Goal: Information Seeking & Learning: Learn about a topic

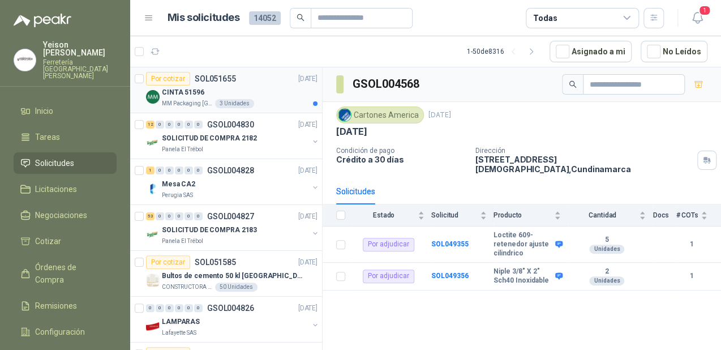
click at [243, 87] on div "CINTA 51596" at bounding box center [240, 92] width 156 height 14
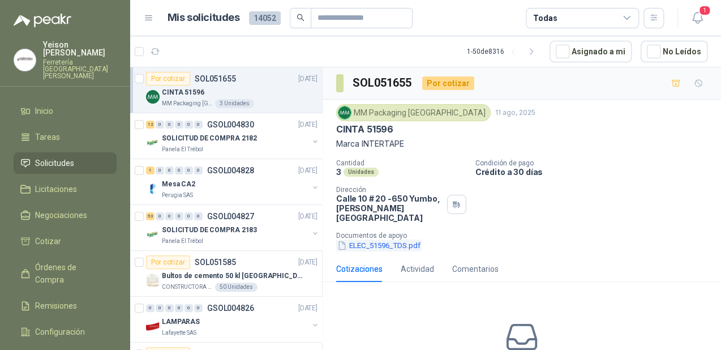
click at [352, 239] on button "ELEC_51596_TDS.pdf" at bounding box center [378, 245] width 85 height 12
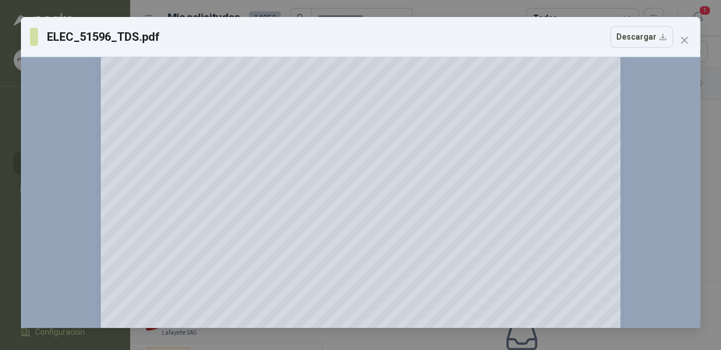
scroll to position [419, 0]
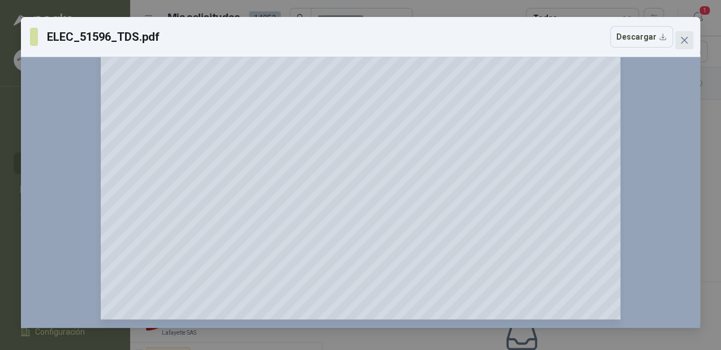
click at [680, 33] on button "Close" at bounding box center [684, 40] width 18 height 18
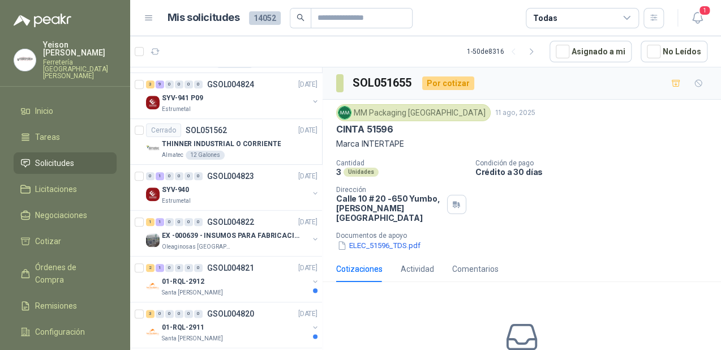
scroll to position [498, 0]
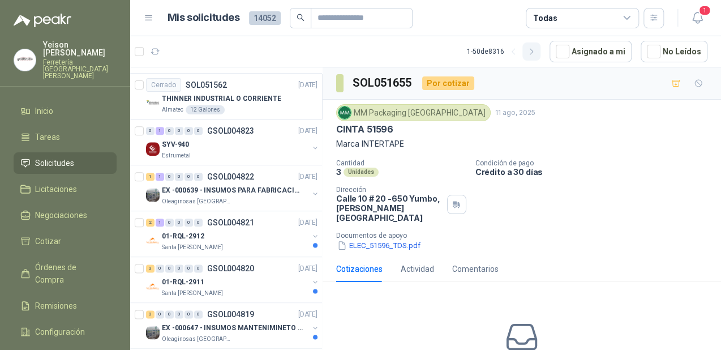
click at [536, 48] on icon "button" at bounding box center [532, 52] width 10 height 10
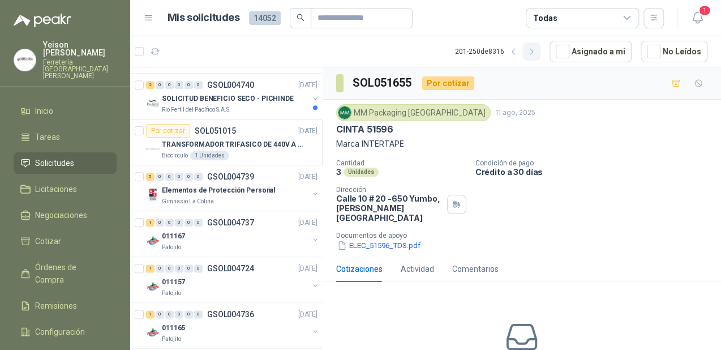
click at [536, 48] on icon "button" at bounding box center [532, 52] width 10 height 10
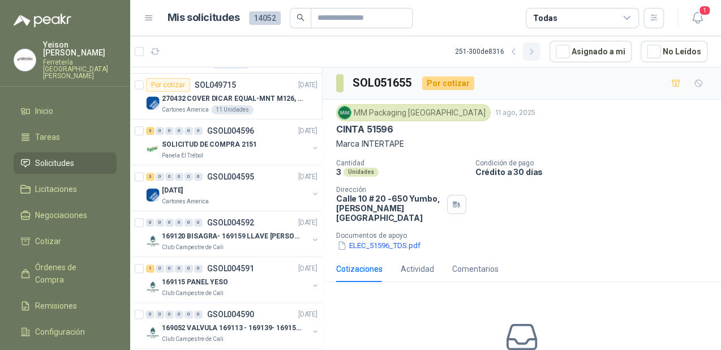
click at [536, 48] on icon "button" at bounding box center [532, 52] width 10 height 10
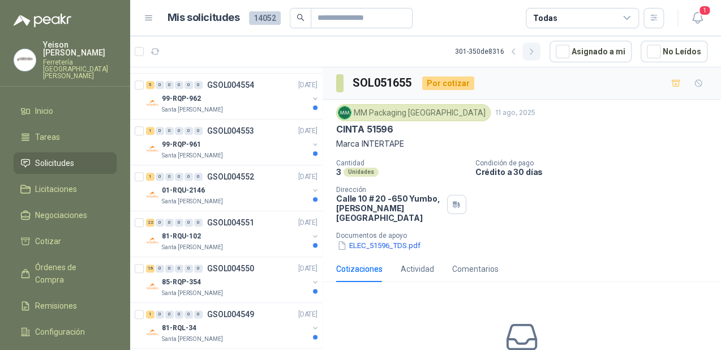
click at [536, 48] on icon "button" at bounding box center [532, 52] width 10 height 10
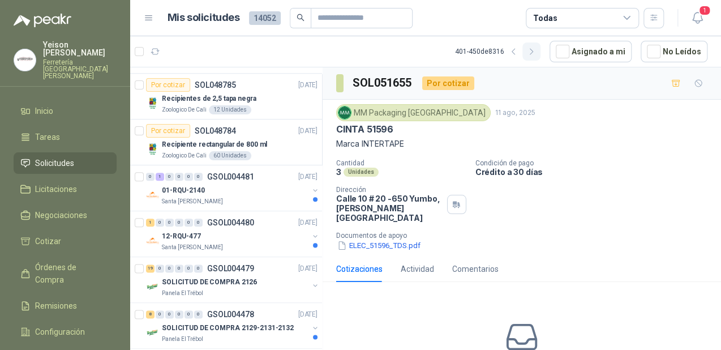
click at [536, 48] on icon "button" at bounding box center [532, 52] width 10 height 10
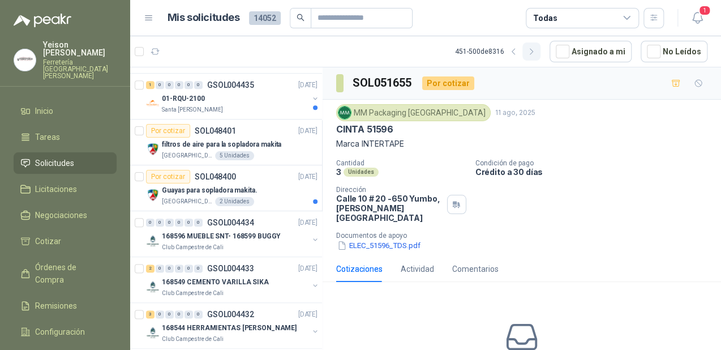
click at [536, 48] on icon "button" at bounding box center [532, 52] width 10 height 10
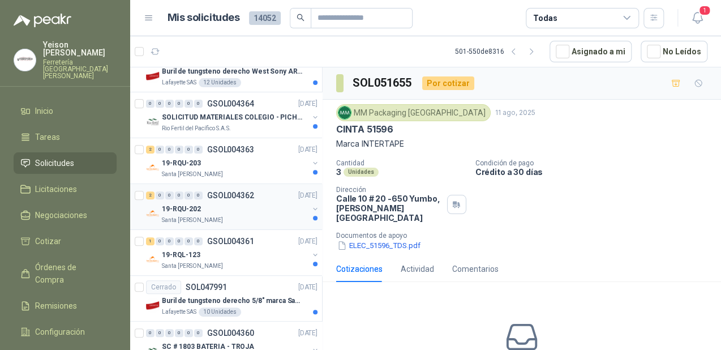
scroll to position [2015, 0]
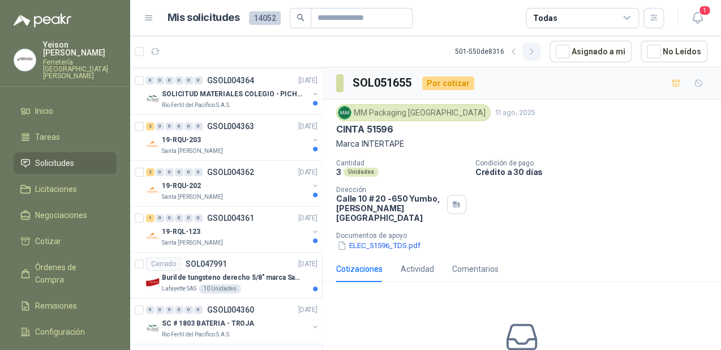
click at [536, 51] on icon "button" at bounding box center [532, 52] width 10 height 10
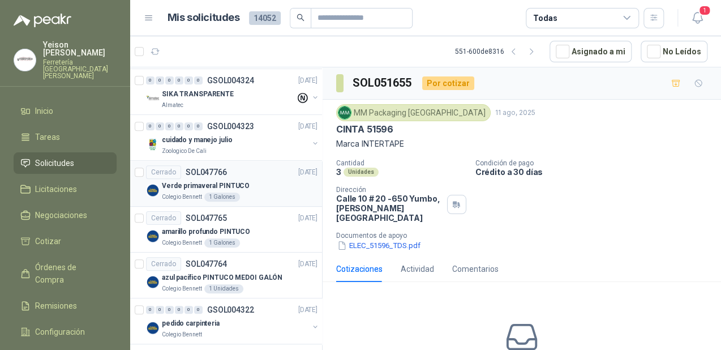
scroll to position [2024, 0]
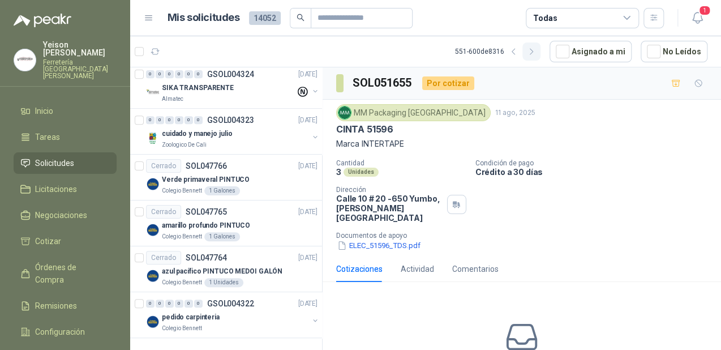
click at [536, 50] on icon "button" at bounding box center [532, 52] width 10 height 10
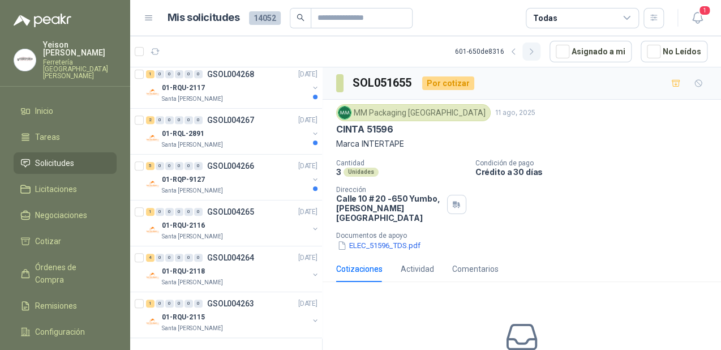
click at [536, 48] on icon "button" at bounding box center [532, 52] width 10 height 10
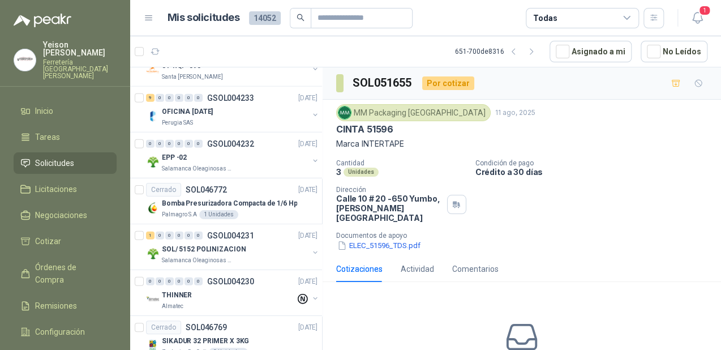
scroll to position [1358, 0]
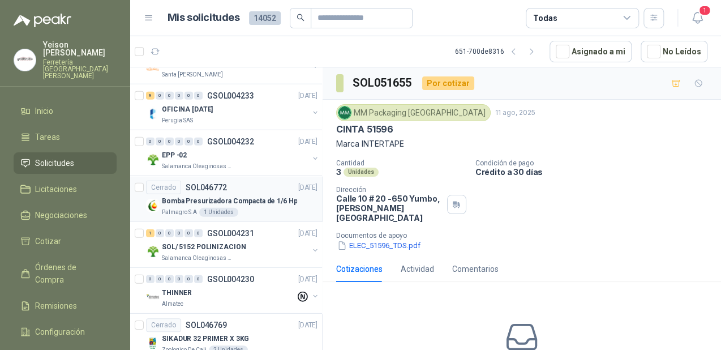
click at [259, 197] on p "Bomba Presurizadora Compacta de 1/6 Hp" at bounding box center [229, 201] width 135 height 11
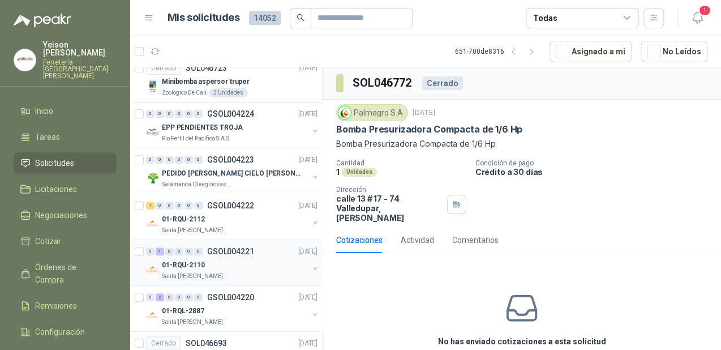
scroll to position [2024, 0]
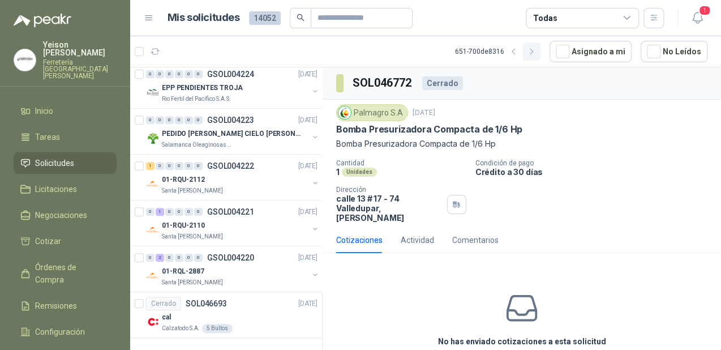
click at [532, 51] on icon "button" at bounding box center [532, 52] width 10 height 10
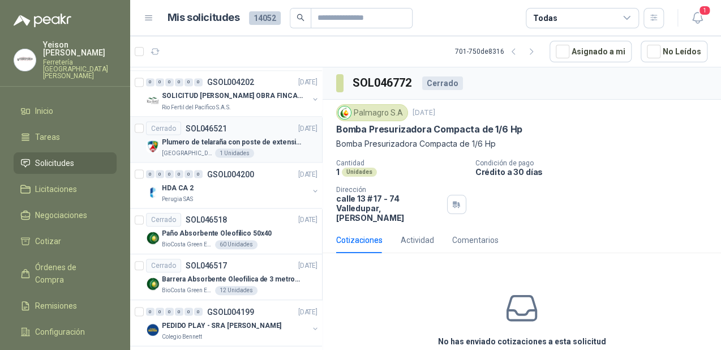
scroll to position [996, 0]
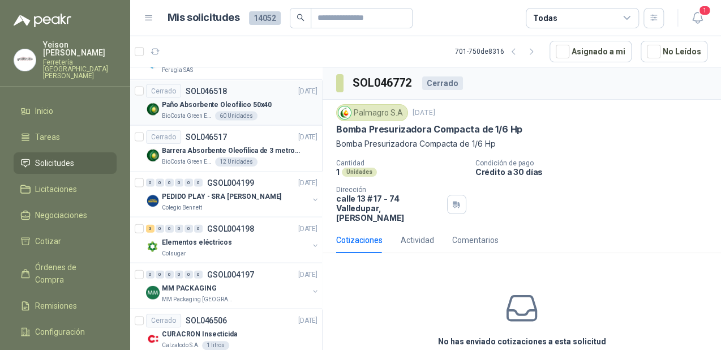
click at [259, 102] on p "Paño Absorbente Oleofilico 50x40" at bounding box center [217, 105] width 110 height 11
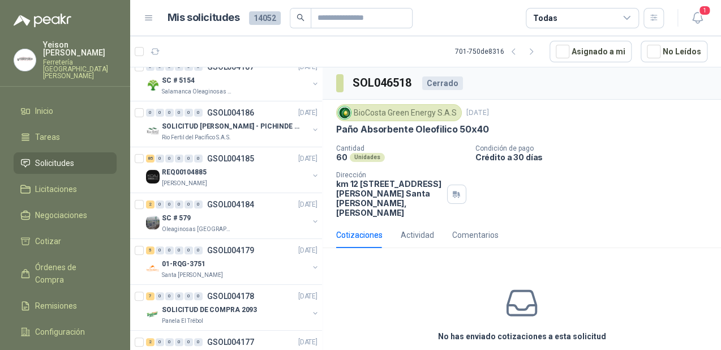
scroll to position [1901, 0]
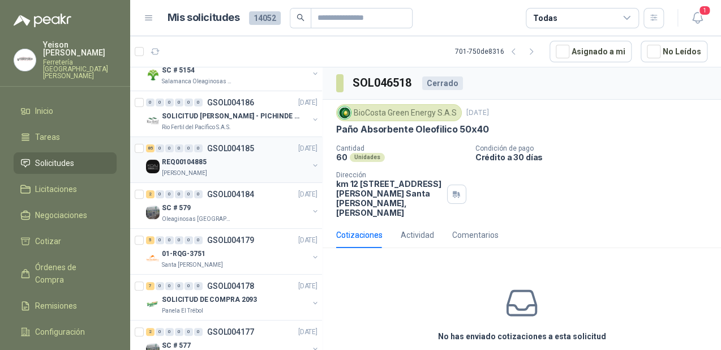
click at [229, 162] on div "REQ00104885" at bounding box center [235, 162] width 147 height 14
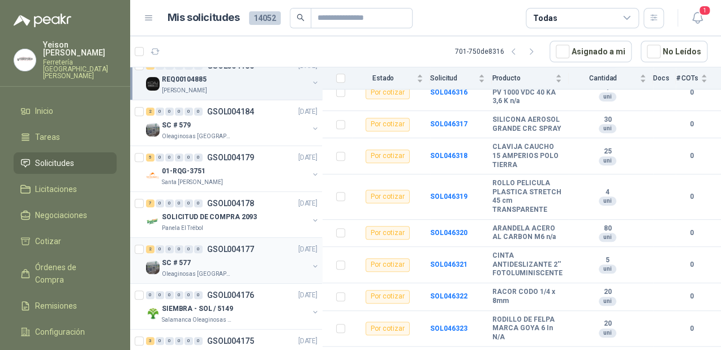
scroll to position [2024, 0]
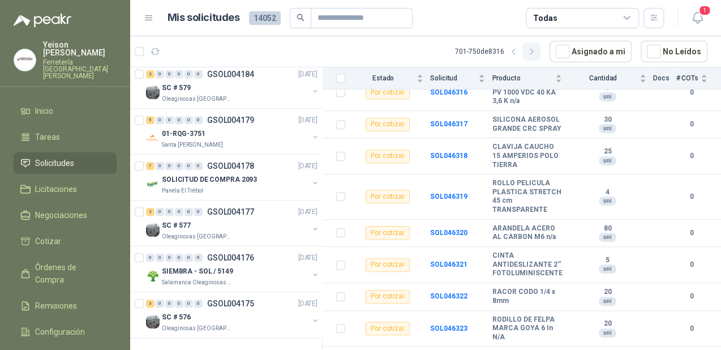
click at [533, 48] on icon "button" at bounding box center [532, 52] width 10 height 10
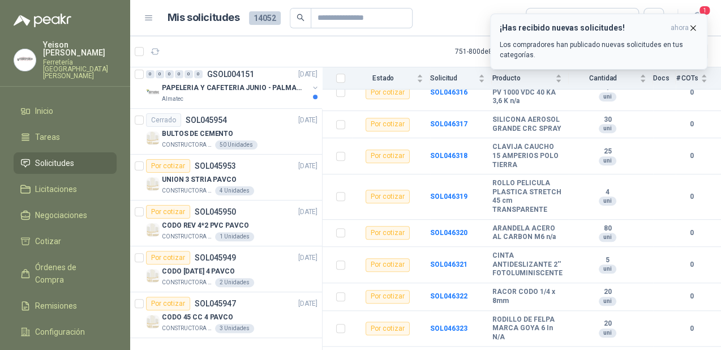
click at [697, 26] on icon "button" at bounding box center [693, 28] width 10 height 10
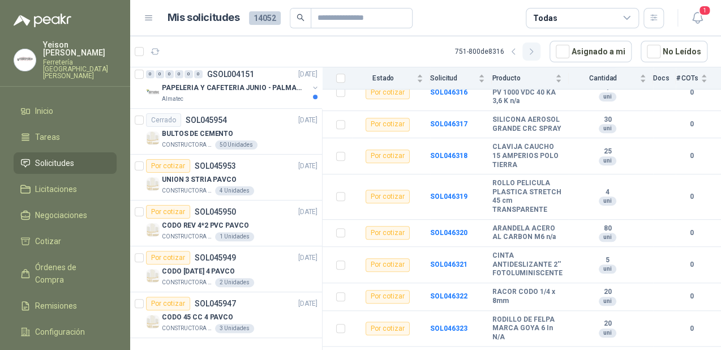
click at [536, 50] on icon "button" at bounding box center [532, 52] width 10 height 10
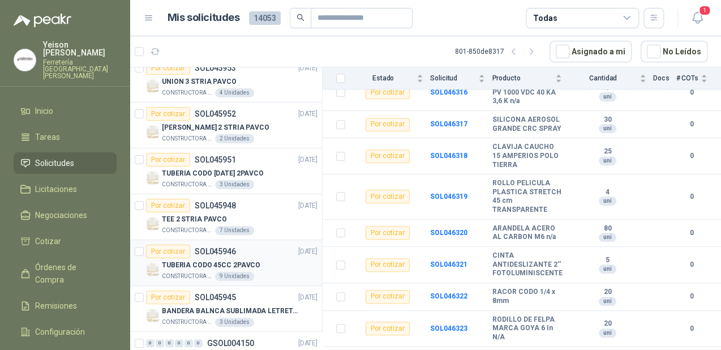
scroll to position [0, 0]
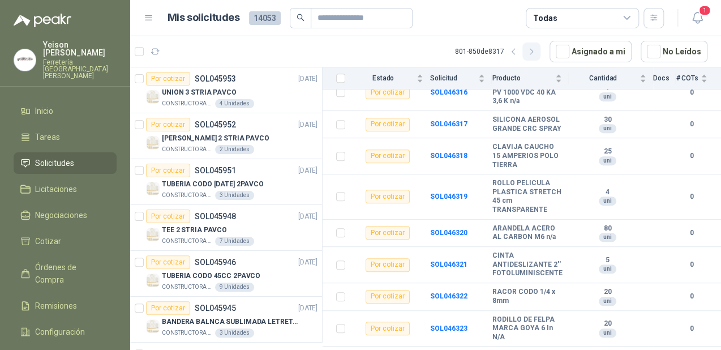
click at [532, 52] on icon "button" at bounding box center [532, 52] width 10 height 10
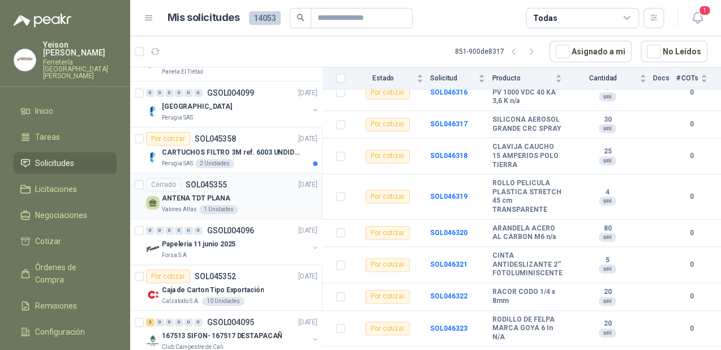
scroll to position [453, 0]
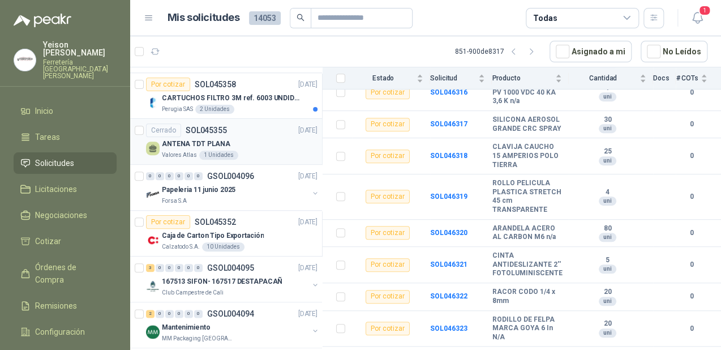
click at [210, 139] on p "ANTENA TDT PLANA" at bounding box center [196, 144] width 68 height 11
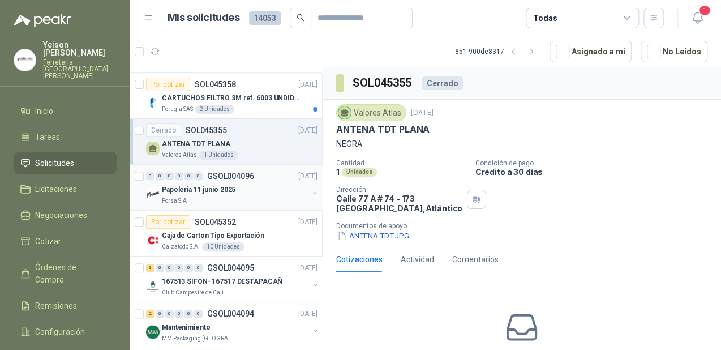
click at [268, 193] on div "Papeleria 11 junio 2025" at bounding box center [235, 190] width 147 height 14
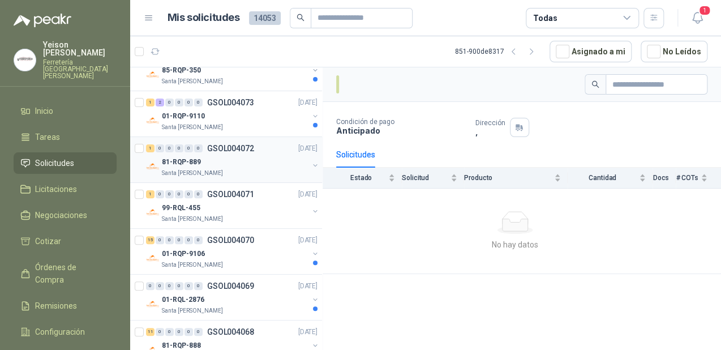
scroll to position [2024, 0]
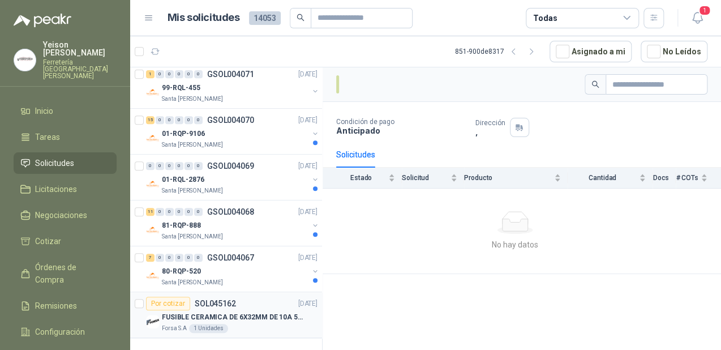
click at [215, 312] on p "FUSIBLE CERAMICA DE 6X32MM DE 10A 500V H" at bounding box center [232, 317] width 141 height 11
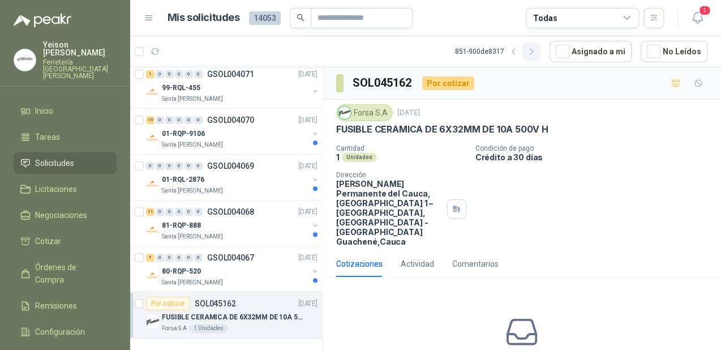
click at [535, 53] on icon "button" at bounding box center [532, 52] width 10 height 10
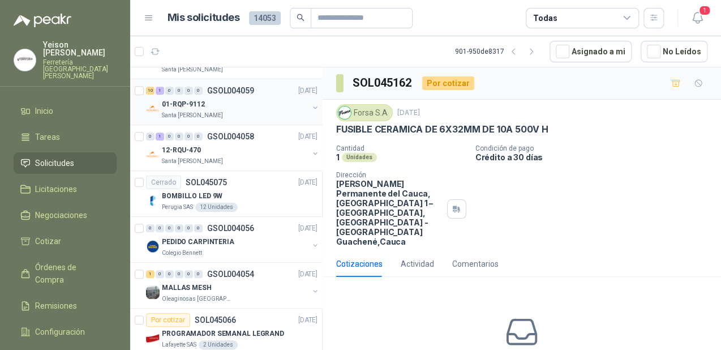
scroll to position [498, 0]
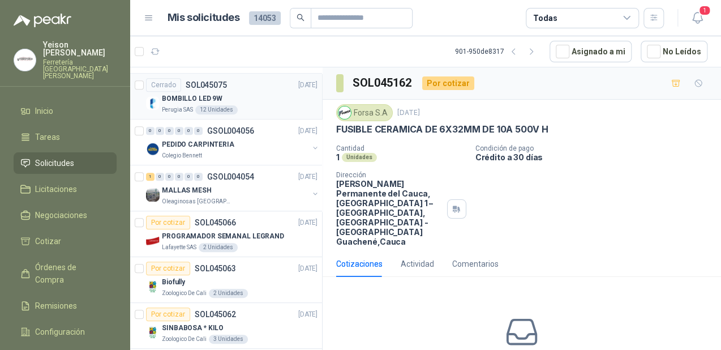
click at [247, 89] on div "Cerrado SOL045075 [DATE]" at bounding box center [231, 85] width 171 height 14
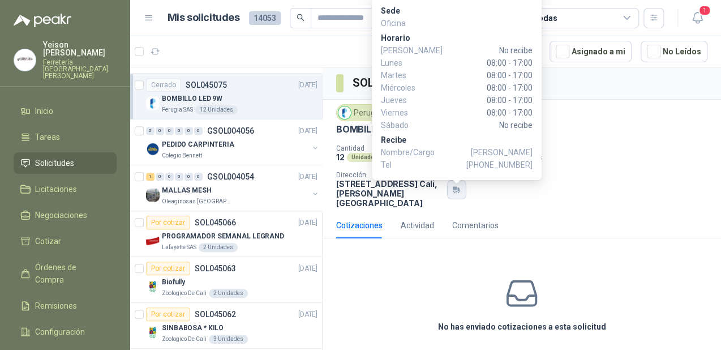
click at [454, 189] on button "button" at bounding box center [456, 189] width 19 height 19
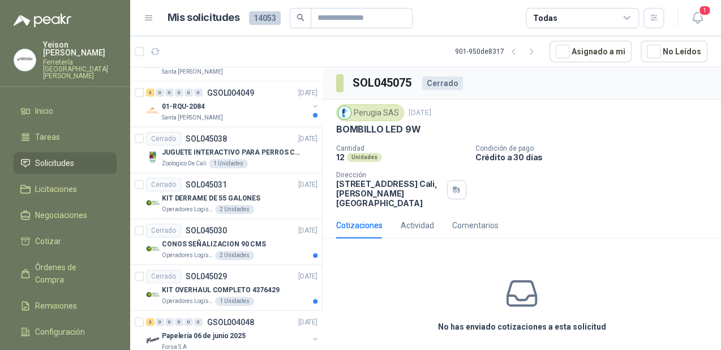
scroll to position [1041, 0]
click at [226, 240] on p "CONOS SEÑALIZACION 90 CMS" at bounding box center [214, 243] width 104 height 11
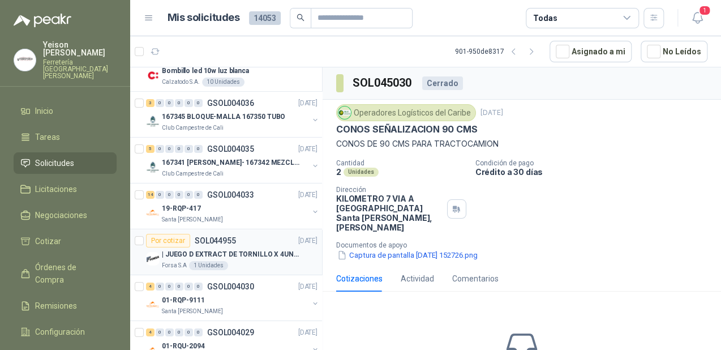
scroll to position [1630, 0]
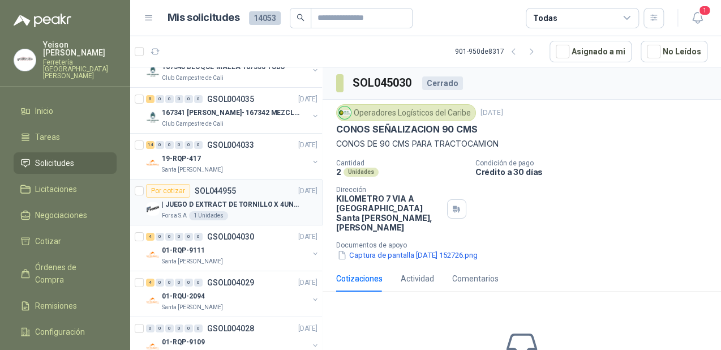
click at [250, 211] on div "Forsa S.A 1 Unidades" at bounding box center [240, 215] width 156 height 9
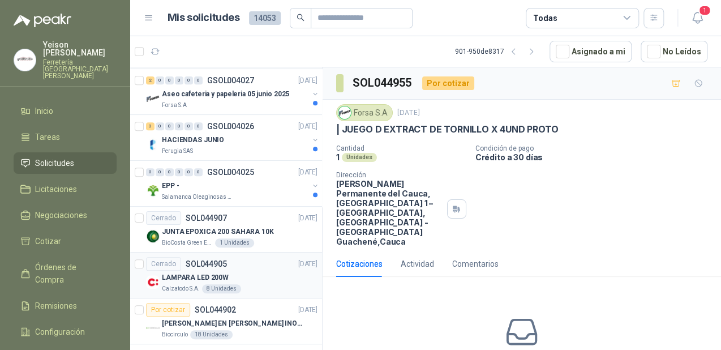
scroll to position [2024, 0]
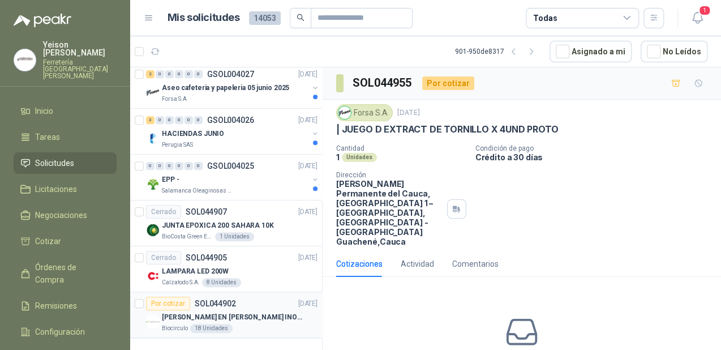
click at [224, 312] on p "[PERSON_NAME] EN [PERSON_NAME] INOX DE 1/2" X 3/16 x 6mt" at bounding box center [232, 317] width 141 height 11
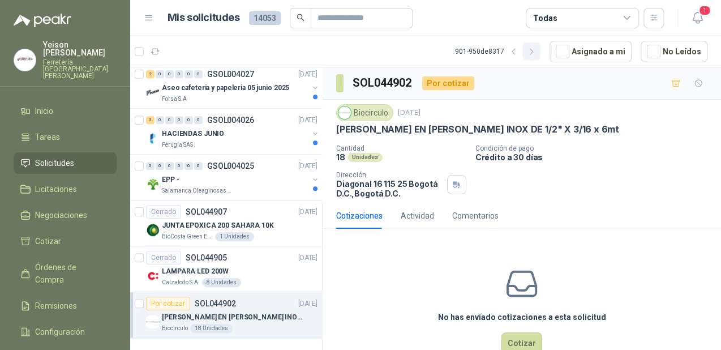
click at [540, 49] on button "button" at bounding box center [531, 51] width 18 height 18
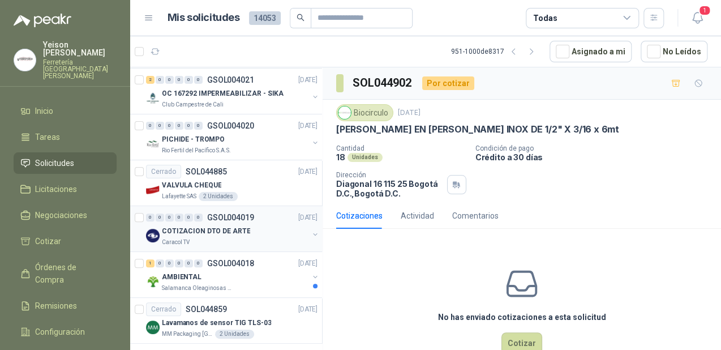
scroll to position [181, 0]
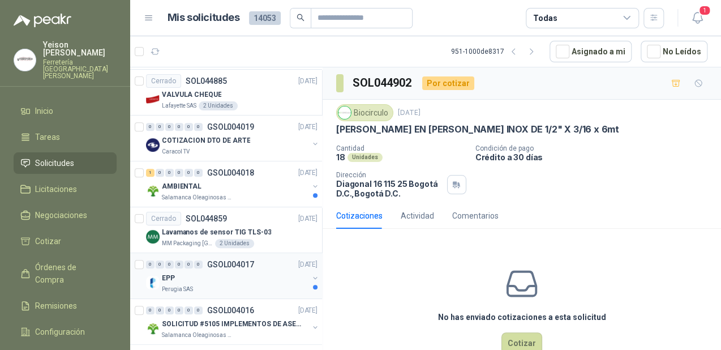
click at [246, 285] on div "Perugia SAS" at bounding box center [235, 289] width 147 height 9
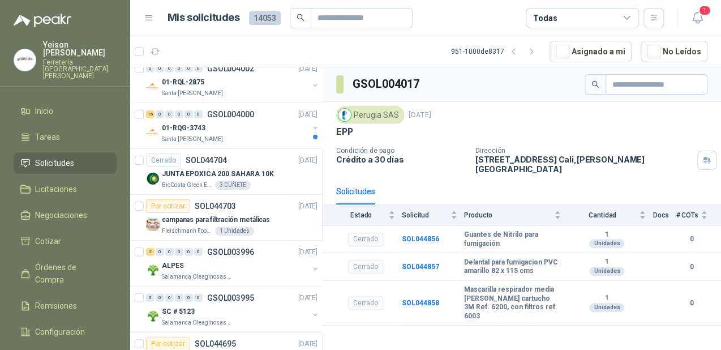
scroll to position [1177, 0]
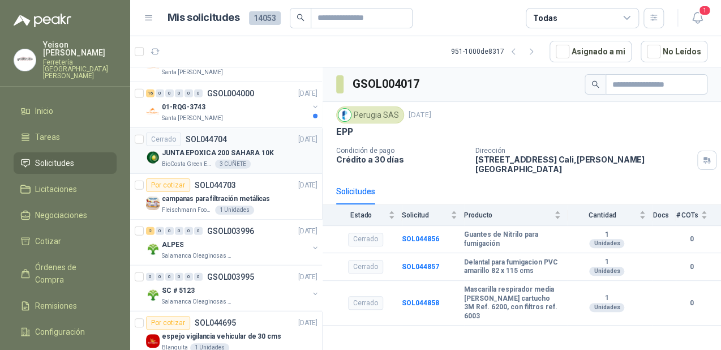
click at [206, 153] on p "JUNTA EPOXICA 200 SAHARA 10K" at bounding box center [218, 153] width 112 height 11
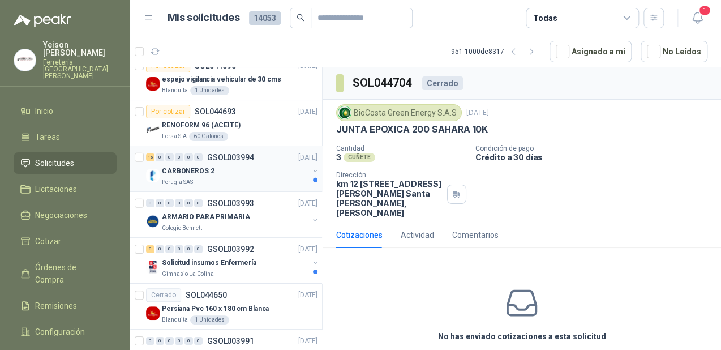
scroll to position [1449, 0]
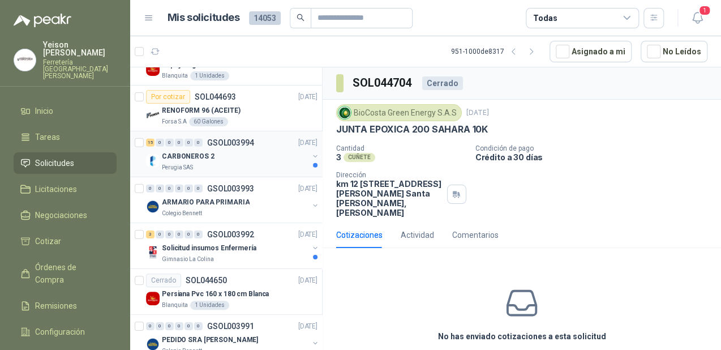
click at [225, 156] on div "CARBONEROS 2" at bounding box center [235, 156] width 147 height 14
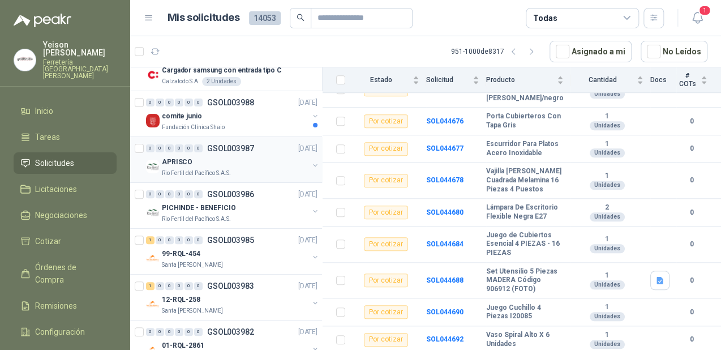
scroll to position [2024, 0]
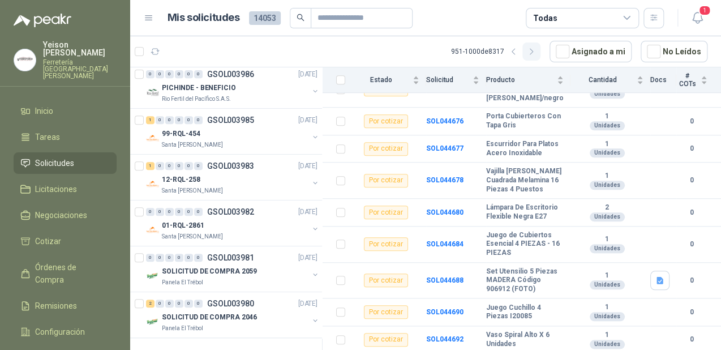
click at [532, 53] on icon "button" at bounding box center [531, 52] width 3 height 6
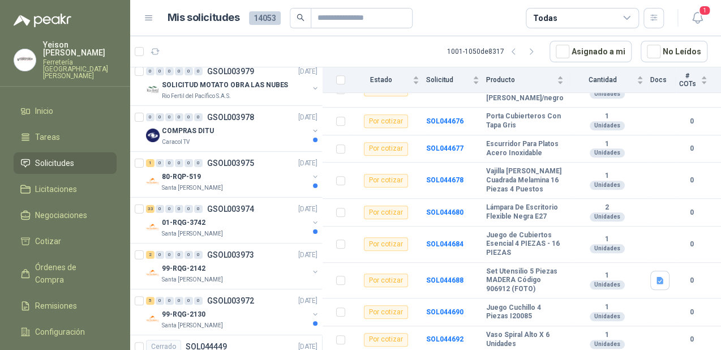
scroll to position [0, 0]
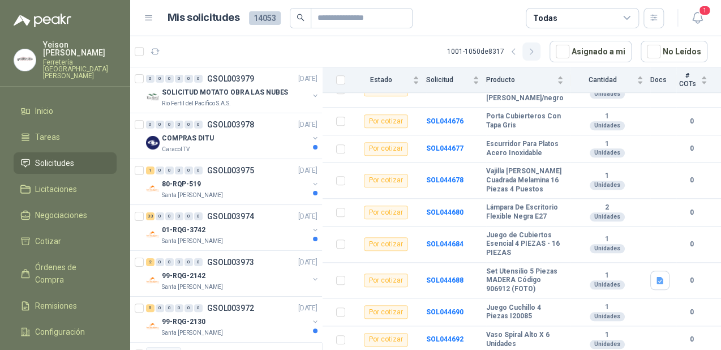
click at [536, 53] on icon "button" at bounding box center [532, 52] width 10 height 10
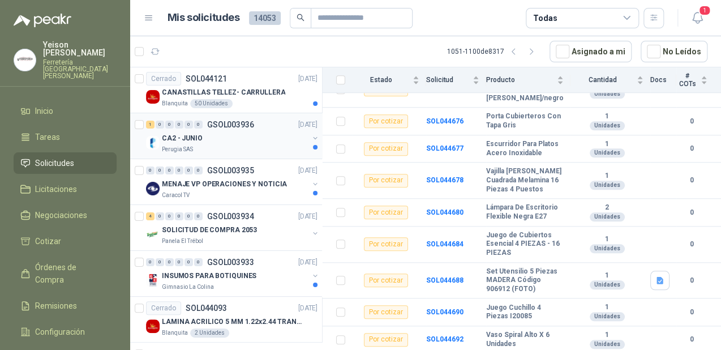
click at [258, 138] on div "CA2 - JUNIO" at bounding box center [235, 138] width 147 height 14
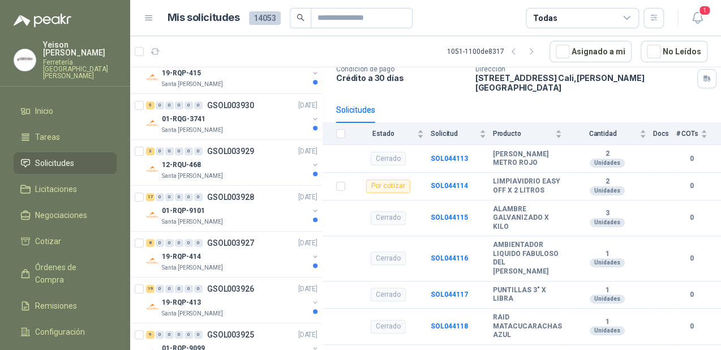
scroll to position [362, 0]
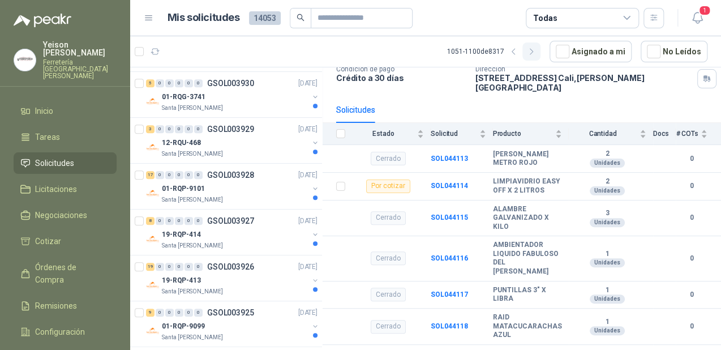
click at [536, 53] on icon "button" at bounding box center [532, 52] width 10 height 10
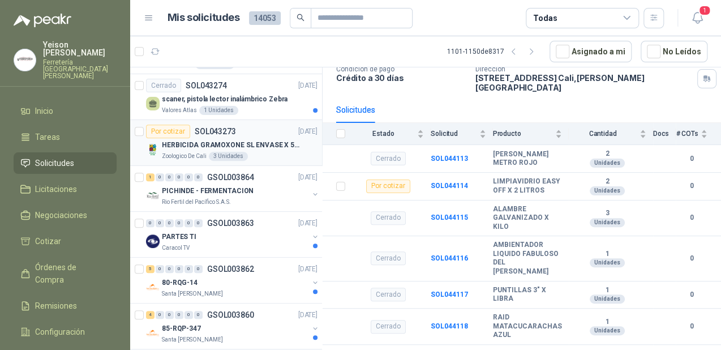
scroll to position [2015, 0]
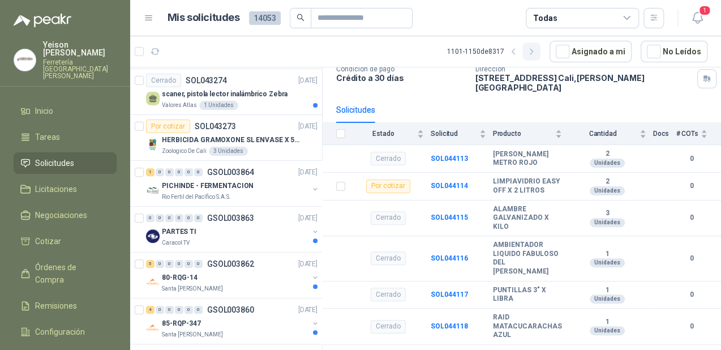
click at [536, 55] on icon "button" at bounding box center [532, 52] width 10 height 10
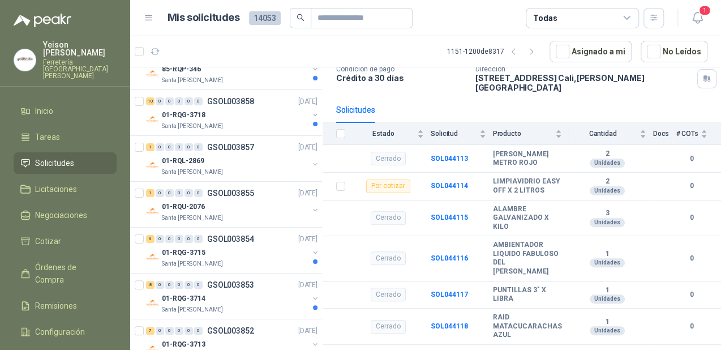
scroll to position [0, 0]
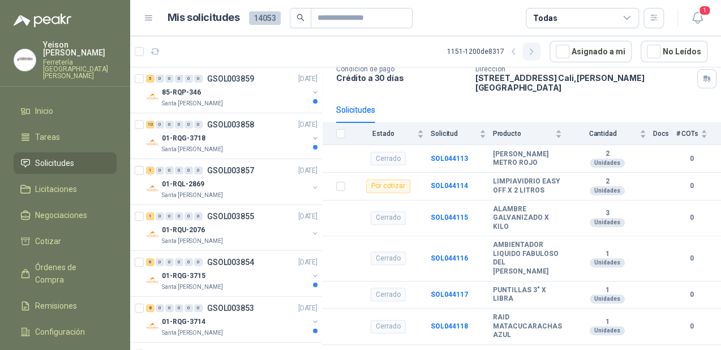
click at [540, 54] on button "button" at bounding box center [531, 51] width 18 height 18
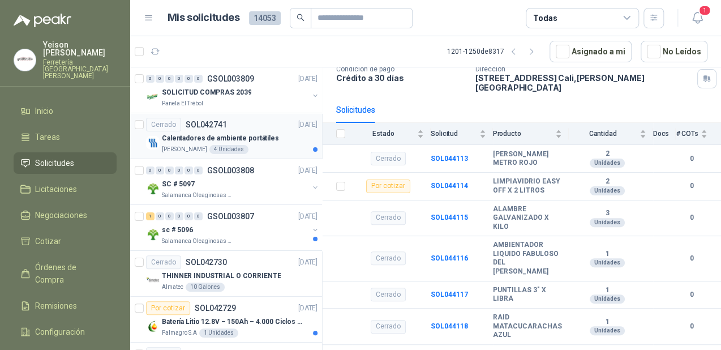
click at [255, 135] on p "Calentadores de ambiente portátiles" at bounding box center [220, 138] width 117 height 11
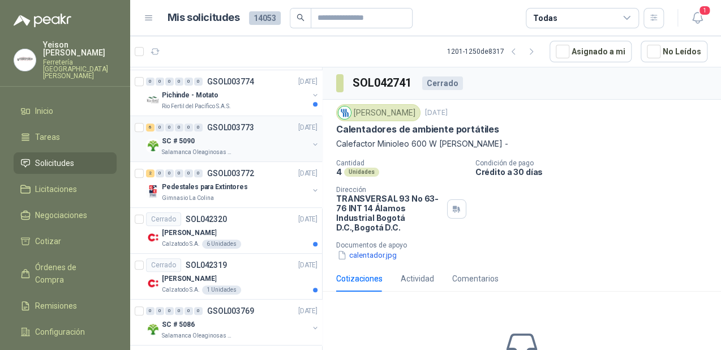
scroll to position [2015, 0]
click at [531, 51] on button "button" at bounding box center [531, 51] width 18 height 18
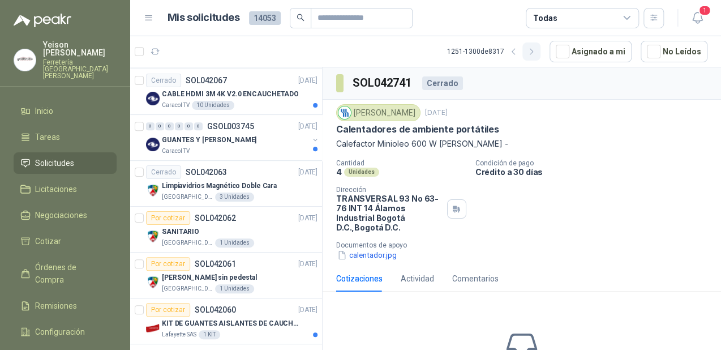
click at [540, 49] on button "button" at bounding box center [531, 51] width 18 height 18
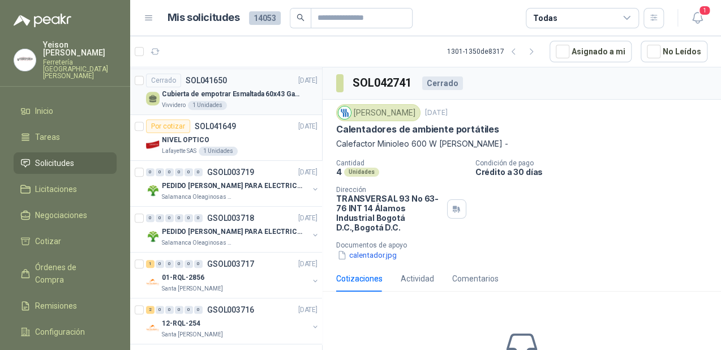
click at [243, 89] on p "Cubierta de empotrar Esmaltada 60x43 Gas Natural Negra (copia)" at bounding box center [232, 94] width 141 height 11
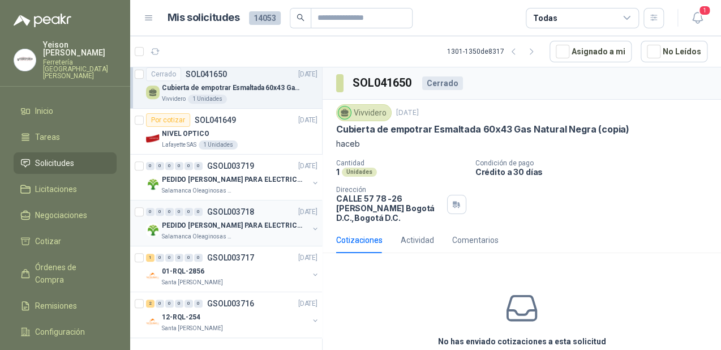
scroll to position [2024, 0]
click at [532, 49] on icon "button" at bounding box center [532, 52] width 10 height 10
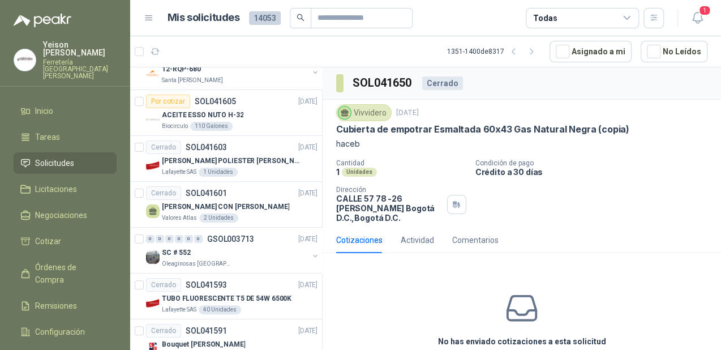
scroll to position [0, 0]
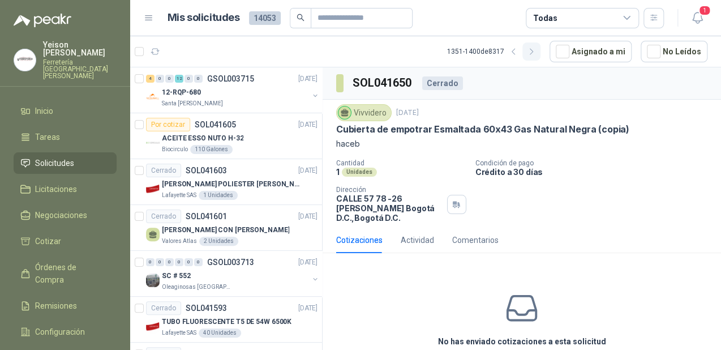
click at [536, 52] on icon "button" at bounding box center [532, 52] width 10 height 10
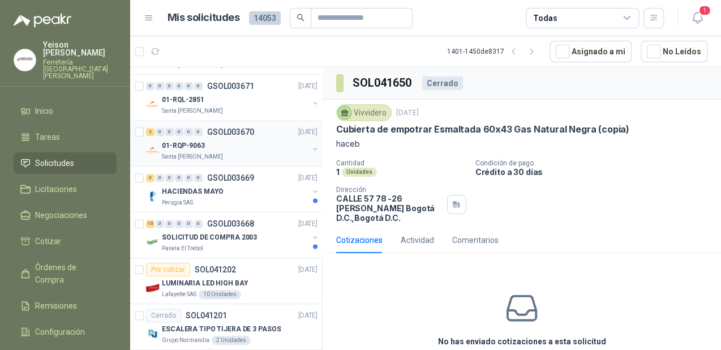
scroll to position [634, 0]
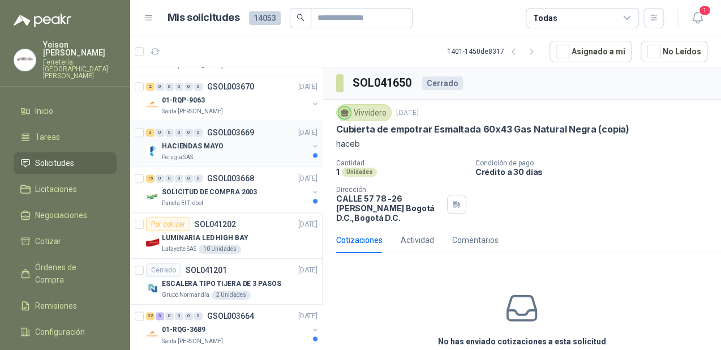
click at [227, 153] on div "Perugia SAS" at bounding box center [235, 157] width 147 height 9
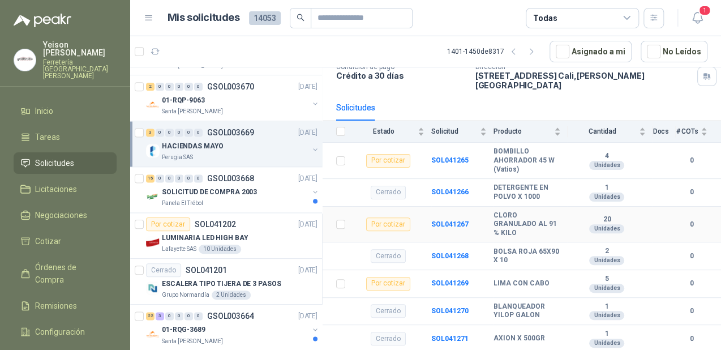
scroll to position [101, 0]
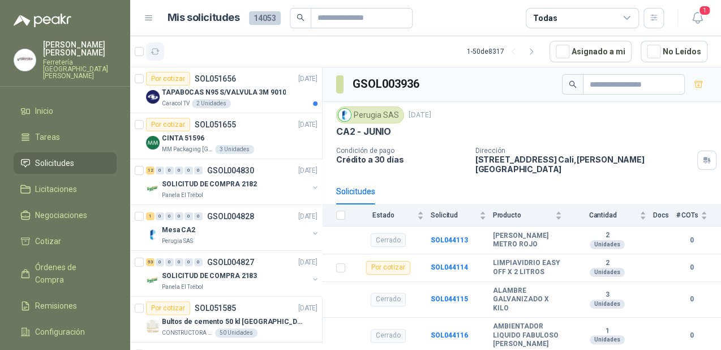
click at [151, 50] on icon "button" at bounding box center [156, 52] width 10 height 10
click at [205, 81] on p "SOL051656" at bounding box center [215, 79] width 41 height 8
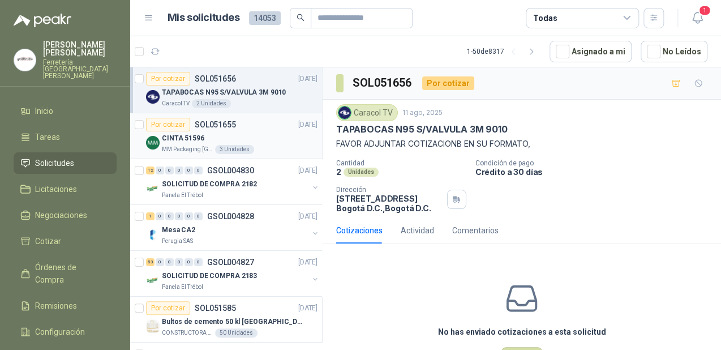
click at [267, 129] on div "Por cotizar SOL051655 11/08/25" at bounding box center [231, 125] width 171 height 14
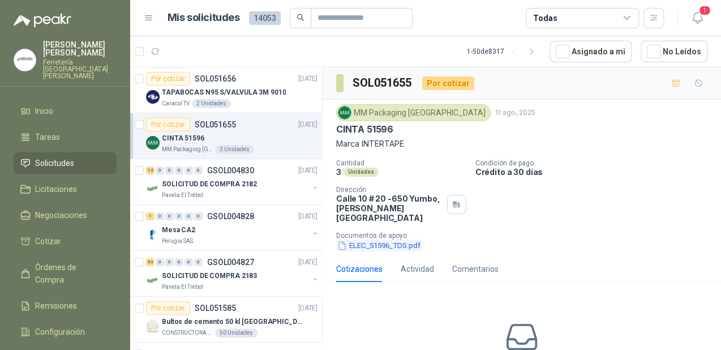
click at [377, 239] on button "ELEC_51596_TDS.pdf" at bounding box center [378, 245] width 85 height 12
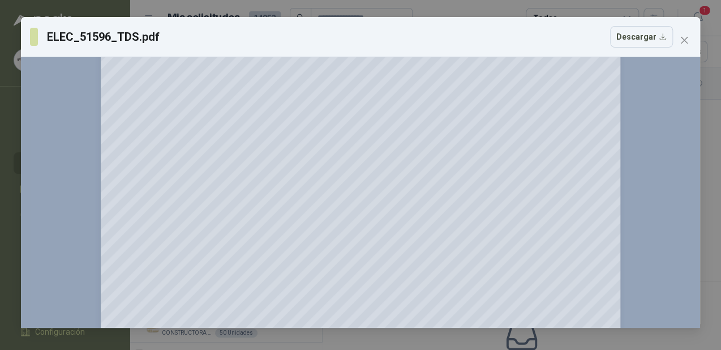
scroll to position [419, 0]
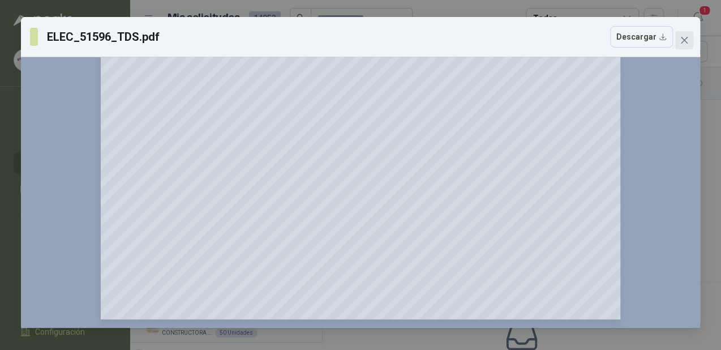
click at [682, 38] on icon "close" at bounding box center [684, 40] width 7 height 7
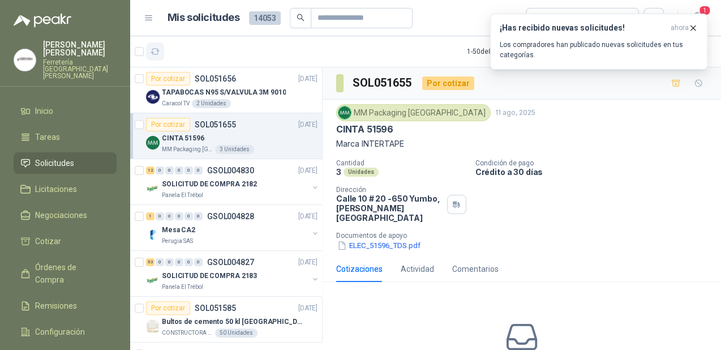
click at [159, 51] on icon "button" at bounding box center [156, 52] width 10 height 10
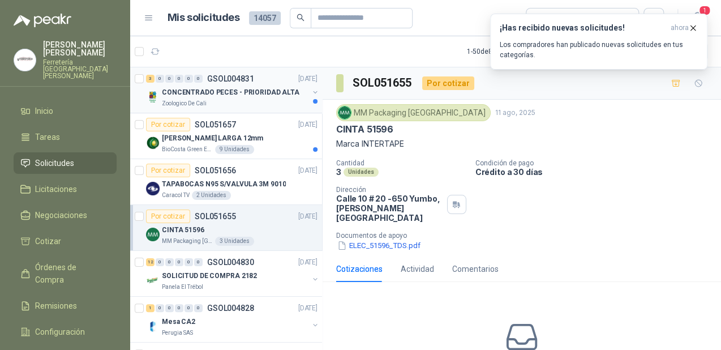
click at [193, 98] on div "CONCENTRADO PECES - PRIORIDAD ALTA" at bounding box center [235, 92] width 147 height 14
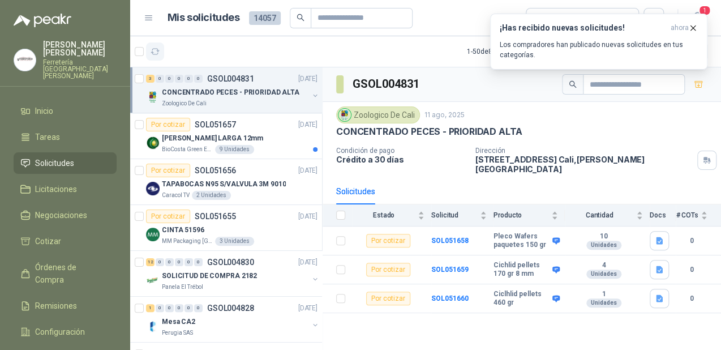
click at [160, 52] on button "button" at bounding box center [155, 51] width 18 height 18
click at [152, 55] on icon "button" at bounding box center [156, 52] width 10 height 10
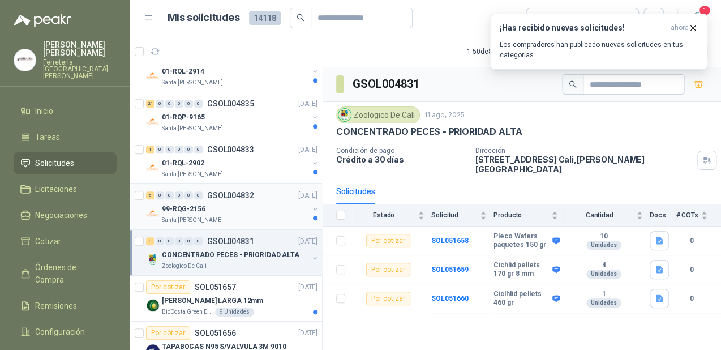
scroll to position [272, 0]
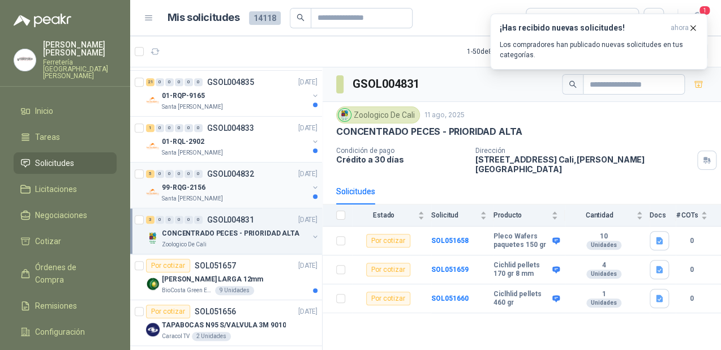
click at [207, 177] on p "GSOL004832" at bounding box center [230, 174] width 47 height 8
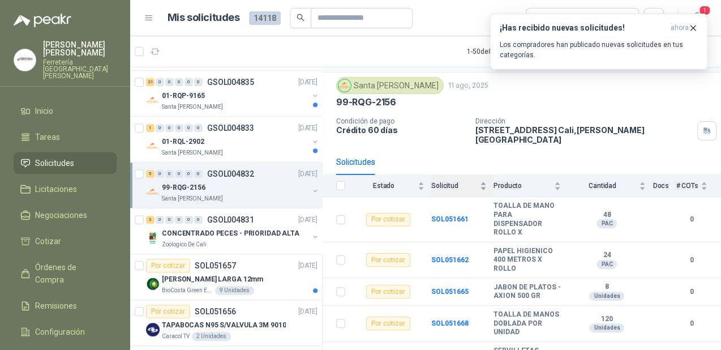
scroll to position [52, 0]
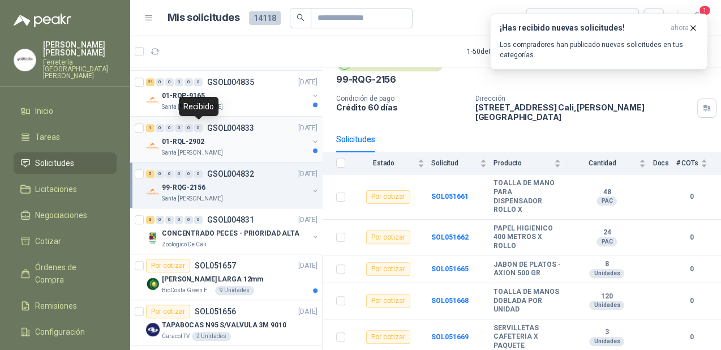
click at [200, 130] on div "0" at bounding box center [198, 128] width 8 height 8
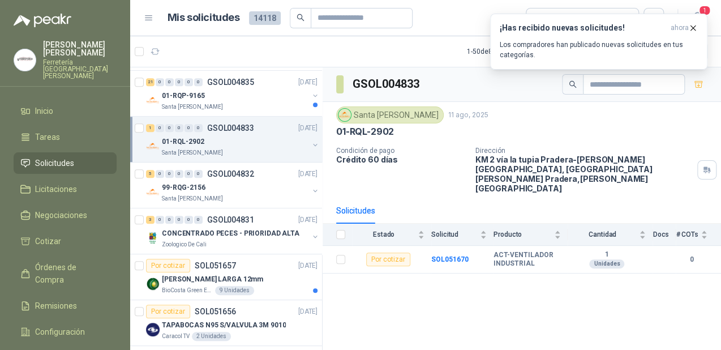
scroll to position [226, 0]
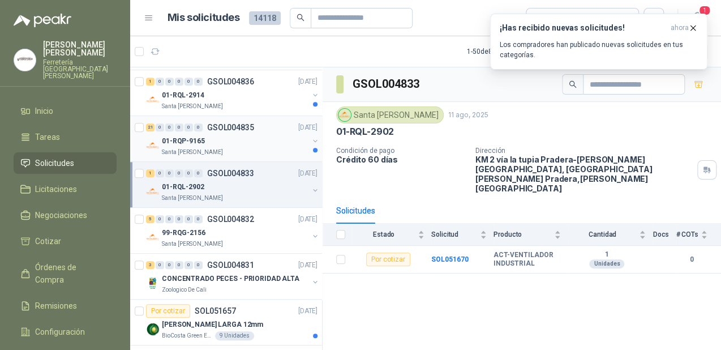
click at [221, 140] on div "01-RQP-9165" at bounding box center [235, 141] width 147 height 14
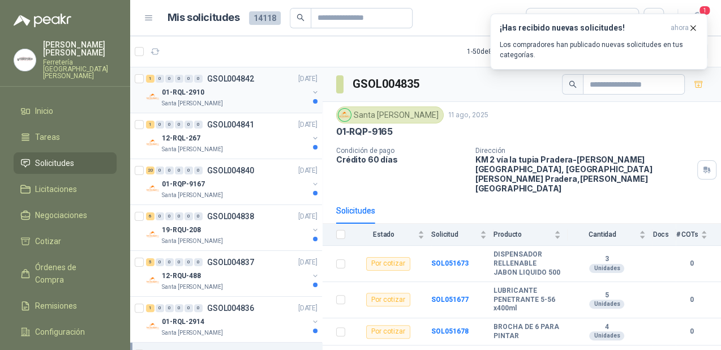
click at [224, 102] on div "Santa [PERSON_NAME]" at bounding box center [235, 103] width 147 height 9
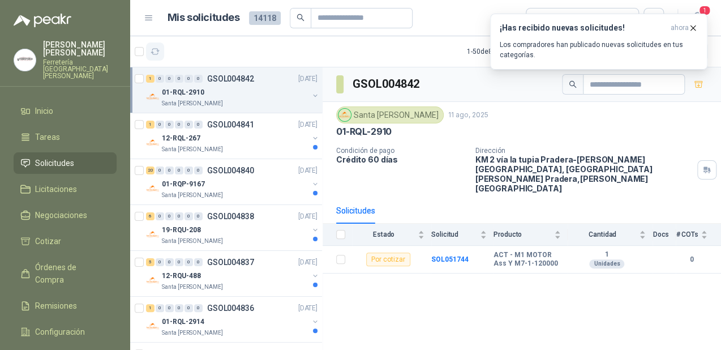
click at [162, 50] on button "button" at bounding box center [155, 51] width 18 height 18
click at [157, 50] on icon "button" at bounding box center [155, 52] width 8 height 6
click at [154, 57] on button "button" at bounding box center [155, 51] width 18 height 18
click at [163, 50] on button "button" at bounding box center [155, 51] width 18 height 18
click at [156, 55] on icon "button" at bounding box center [156, 52] width 10 height 10
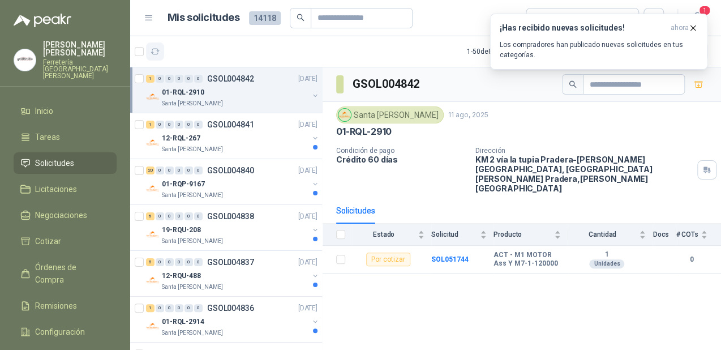
click at [156, 55] on icon "button" at bounding box center [156, 52] width 10 height 10
click at [156, 54] on icon "button" at bounding box center [156, 52] width 10 height 10
click at [693, 28] on icon "button" at bounding box center [693, 27] width 5 height 5
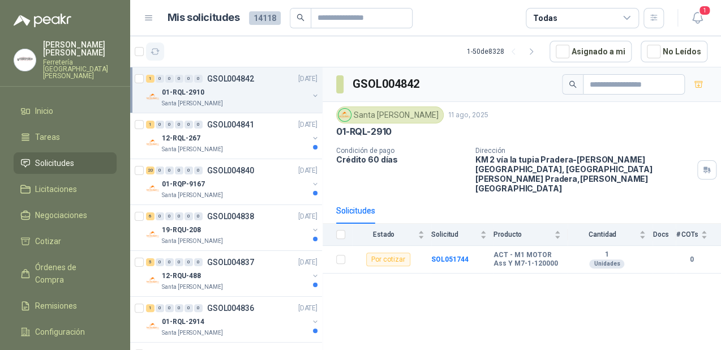
click at [158, 53] on icon "button" at bounding box center [156, 52] width 10 height 10
click at [153, 50] on icon "button" at bounding box center [156, 52] width 10 height 10
click at [154, 52] on icon "button" at bounding box center [156, 52] width 10 height 10
click at [158, 53] on icon "button" at bounding box center [156, 52] width 10 height 10
click at [160, 49] on button "button" at bounding box center [155, 51] width 18 height 18
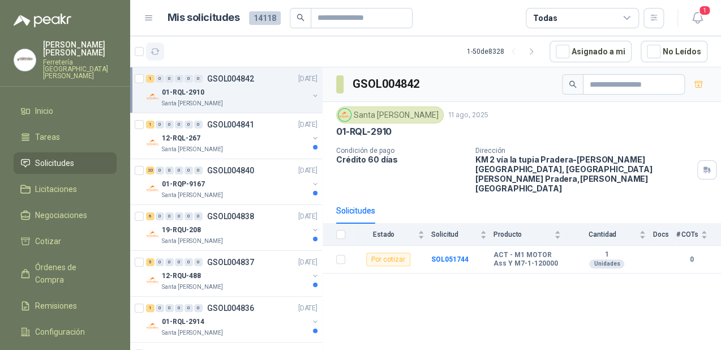
click at [152, 51] on icon "button" at bounding box center [156, 52] width 10 height 10
click at [156, 50] on icon "button" at bounding box center [156, 52] width 10 height 10
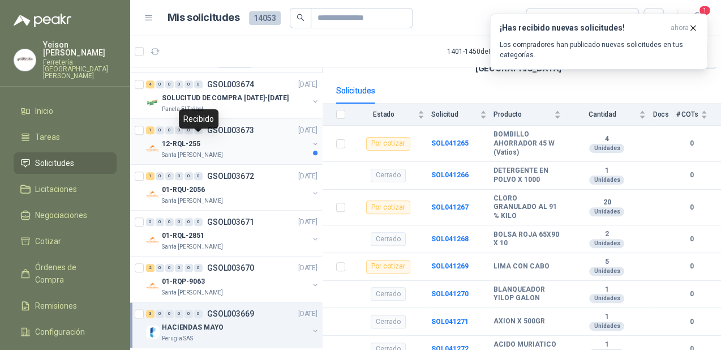
scroll to position [317, 0]
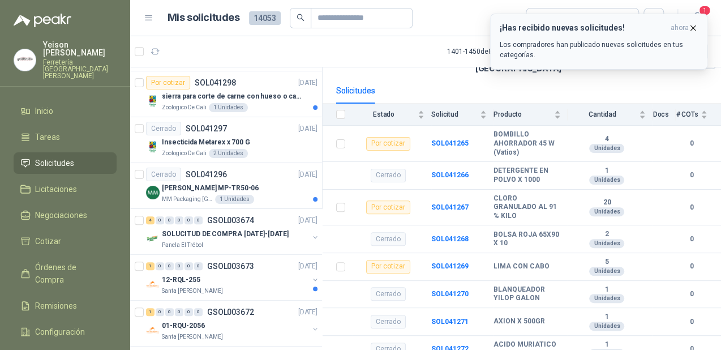
click at [687, 29] on span "ahora" at bounding box center [680, 28] width 18 height 10
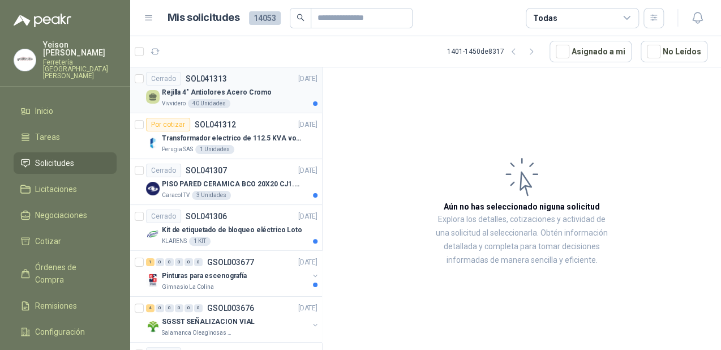
click at [220, 91] on p "Rejilla 4" Antiolores Acero Cromo" at bounding box center [217, 92] width 110 height 11
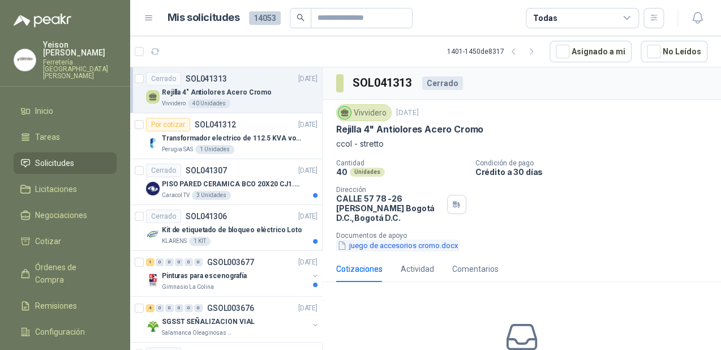
click at [357, 246] on button "juego de accesorios cromo.docx" at bounding box center [397, 245] width 123 height 12
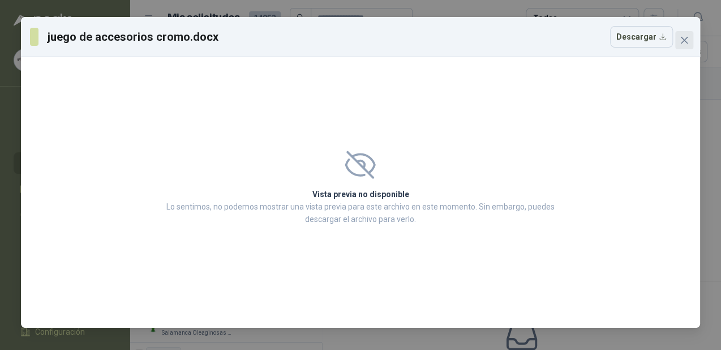
click at [684, 38] on icon "close" at bounding box center [684, 40] width 9 height 9
